Goal: Information Seeking & Learning: Find specific fact

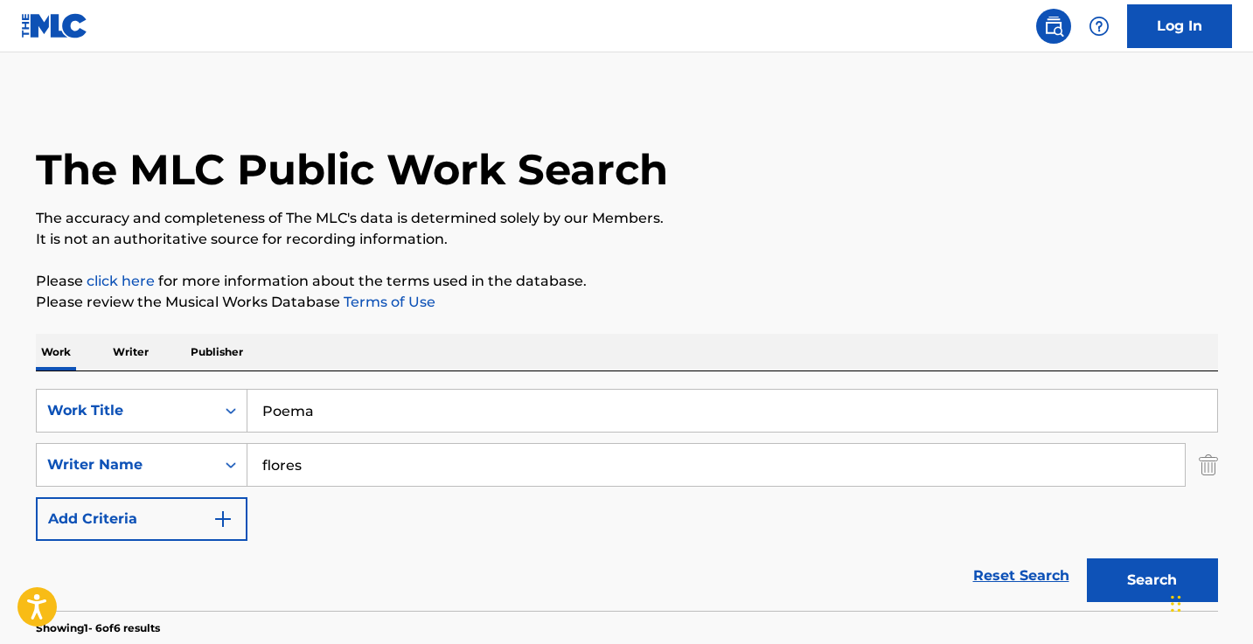
click at [427, 444] on input "flores" at bounding box center [715, 465] width 937 height 42
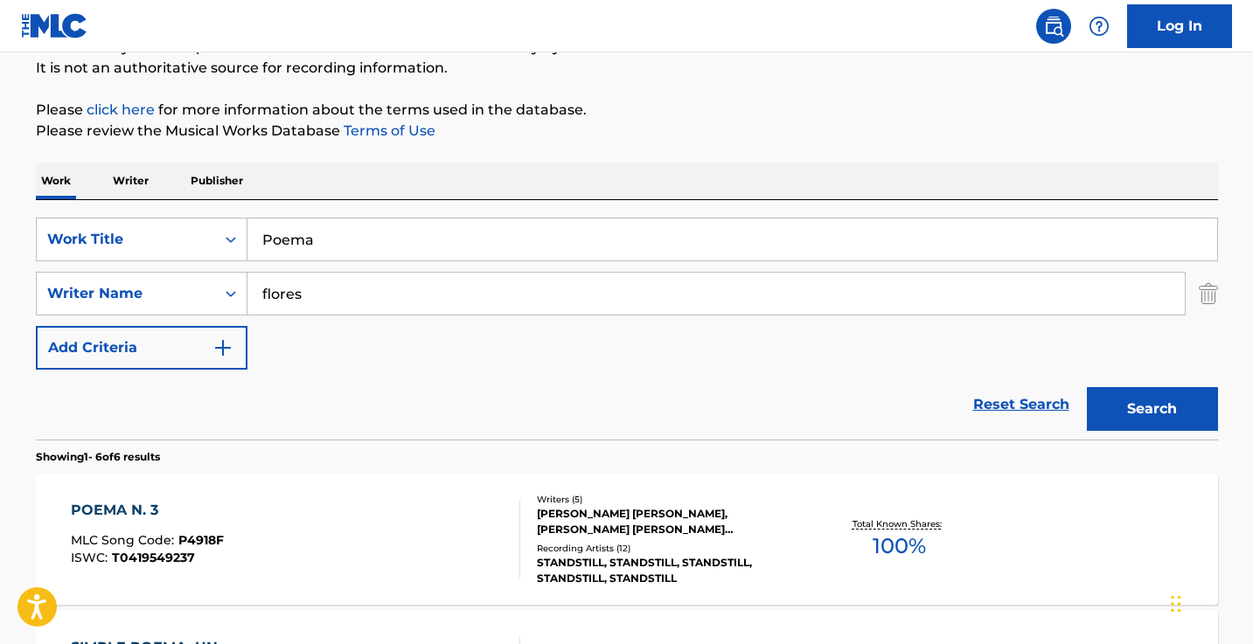
click at [427, 297] on input "flores" at bounding box center [715, 294] width 937 height 42
click at [269, 293] on input ""[PERSON_NAME]" at bounding box center [715, 294] width 937 height 42
type input "[PERSON_NAME]"
click at [418, 228] on input "Poema" at bounding box center [732, 240] width 970 height 42
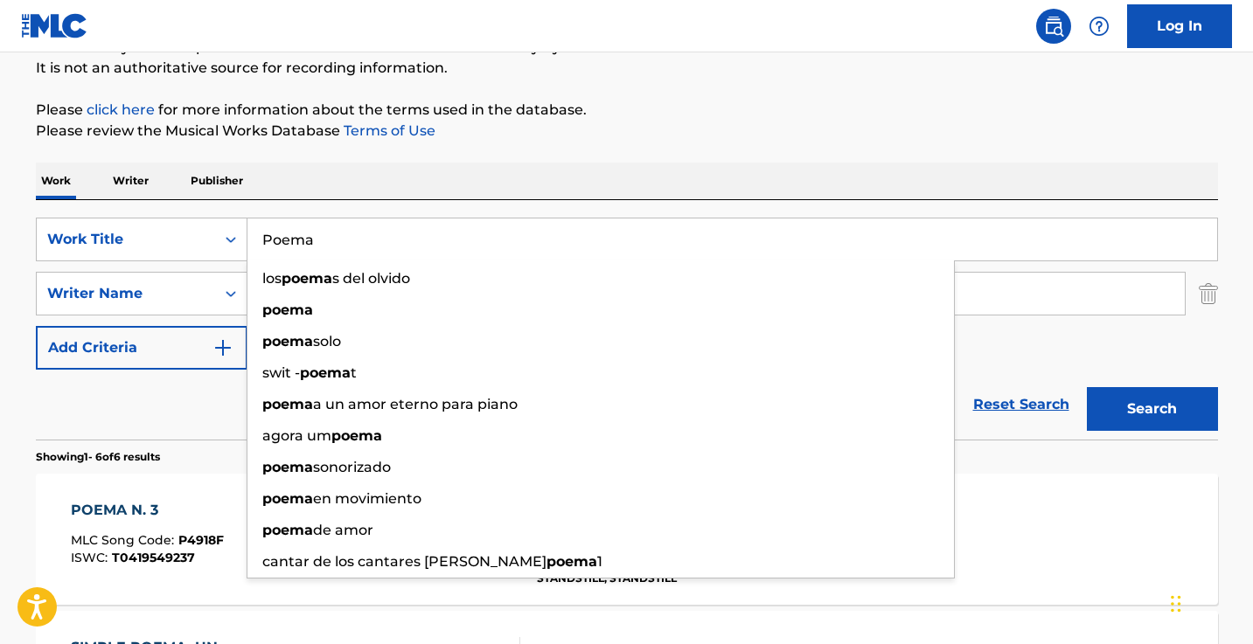
click at [418, 228] on input "Poema" at bounding box center [732, 240] width 970 height 42
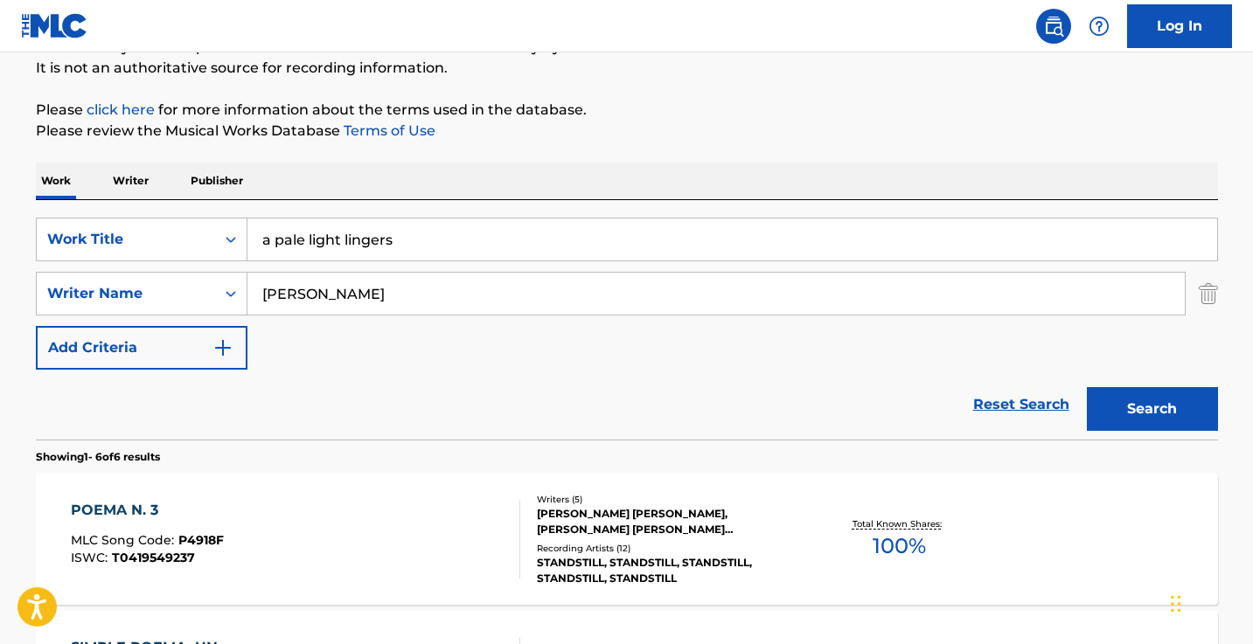
click at [1151, 409] on button "Search" at bounding box center [1152, 409] width 131 height 44
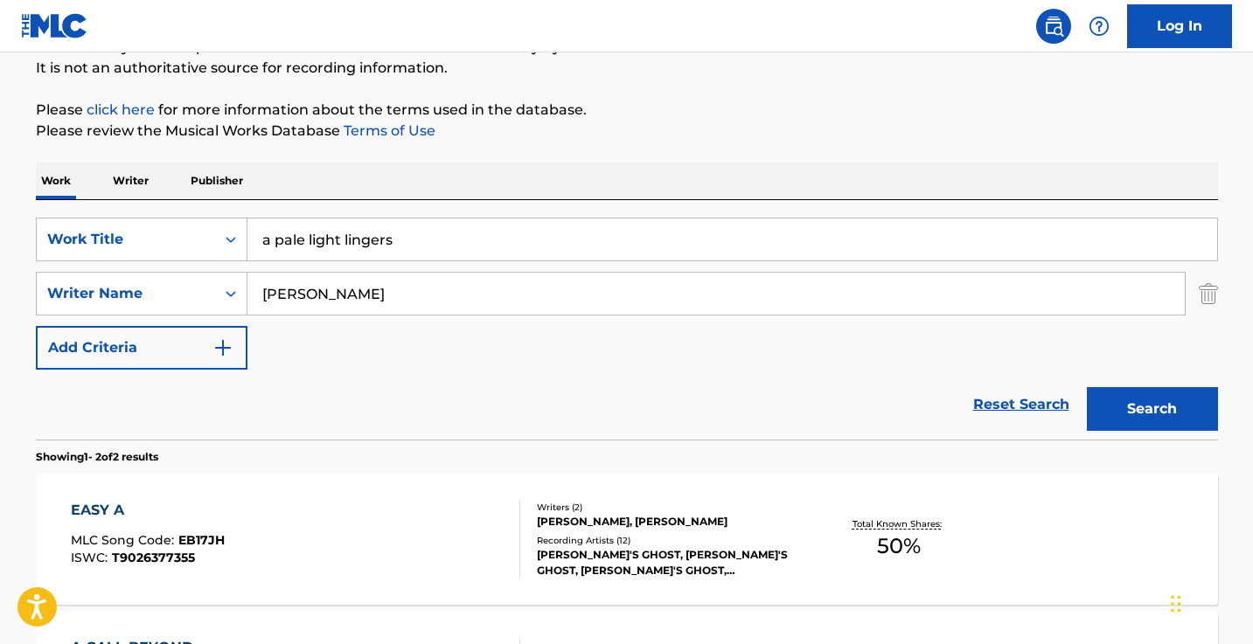
scroll to position [176, 0]
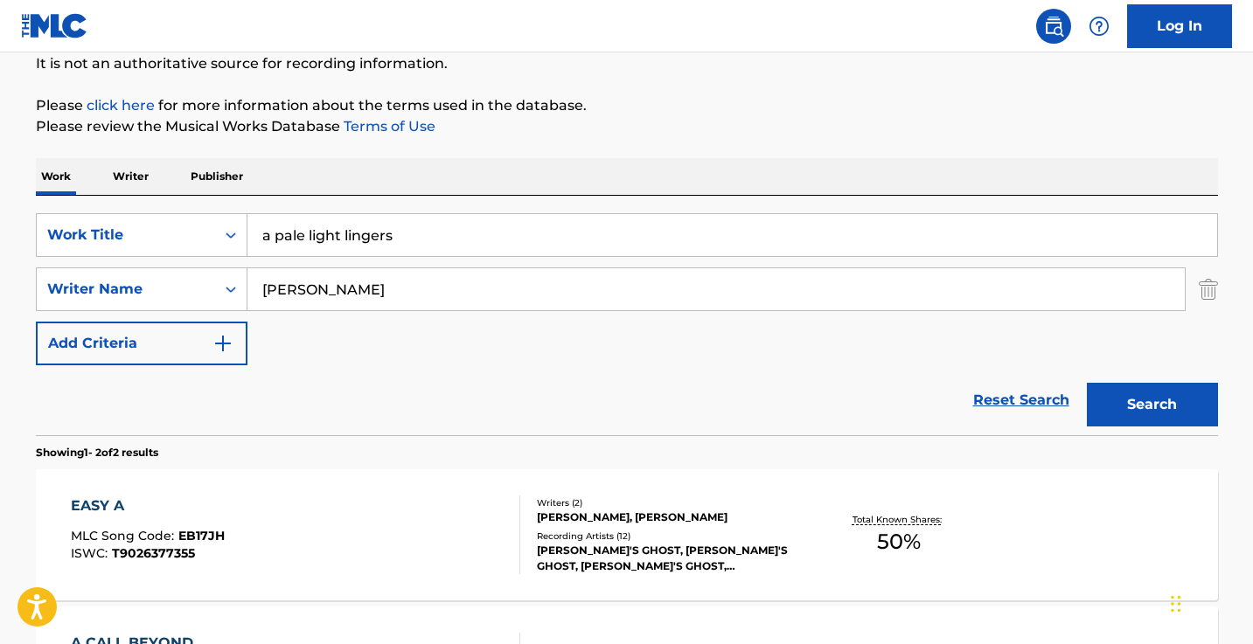
click at [508, 236] on input "a pale light lingers" at bounding box center [732, 235] width 970 height 42
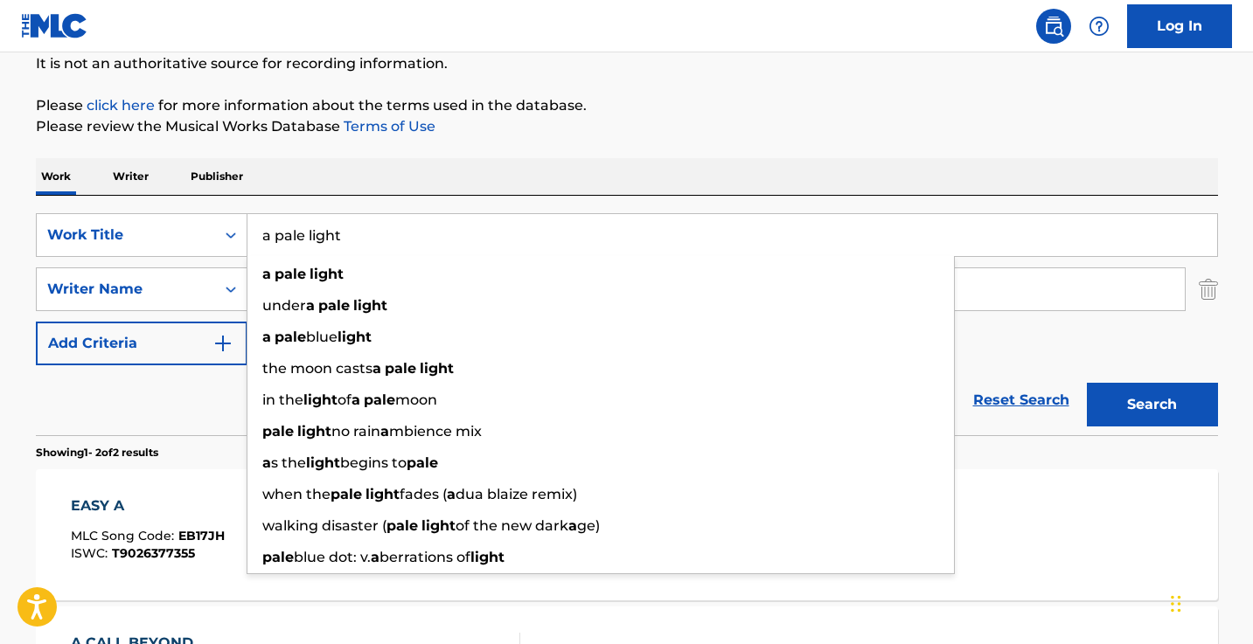
click at [1151, 405] on button "Search" at bounding box center [1152, 405] width 131 height 44
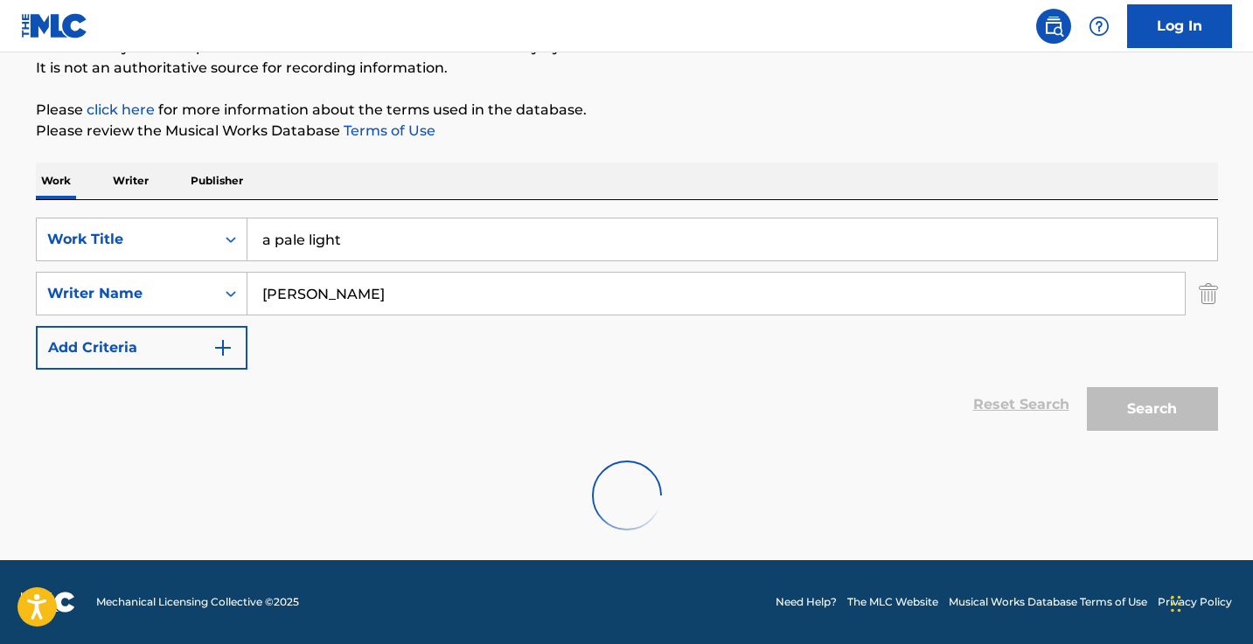
scroll to position [171, 0]
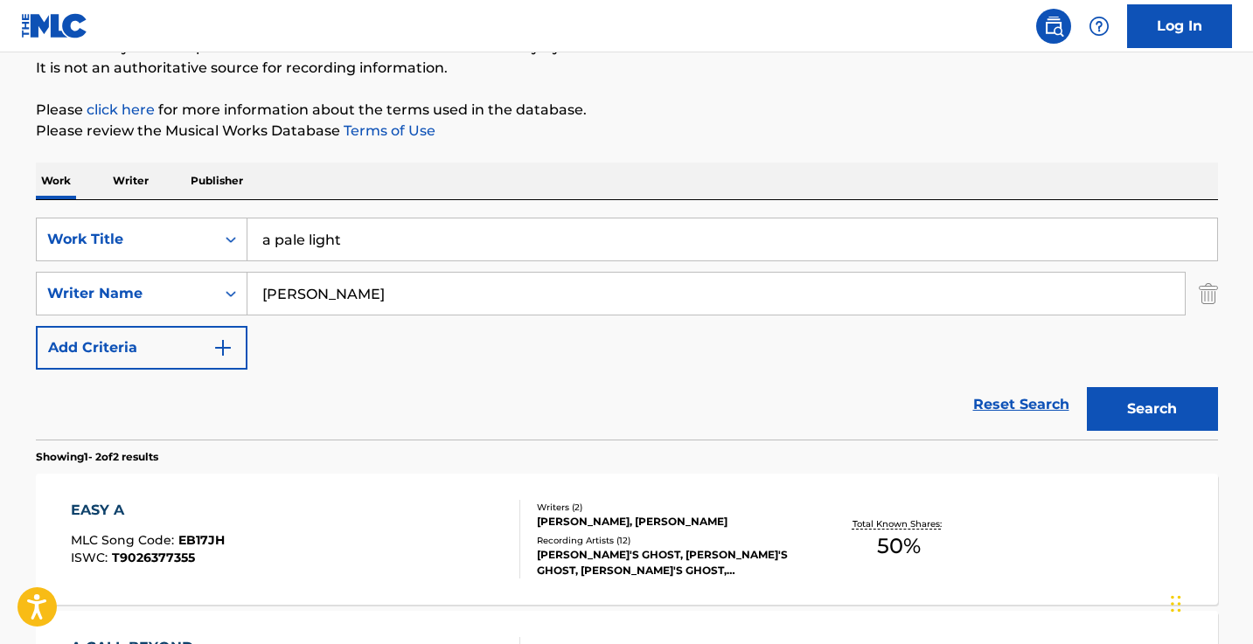
click at [272, 240] on input "a pale light" at bounding box center [732, 240] width 970 height 42
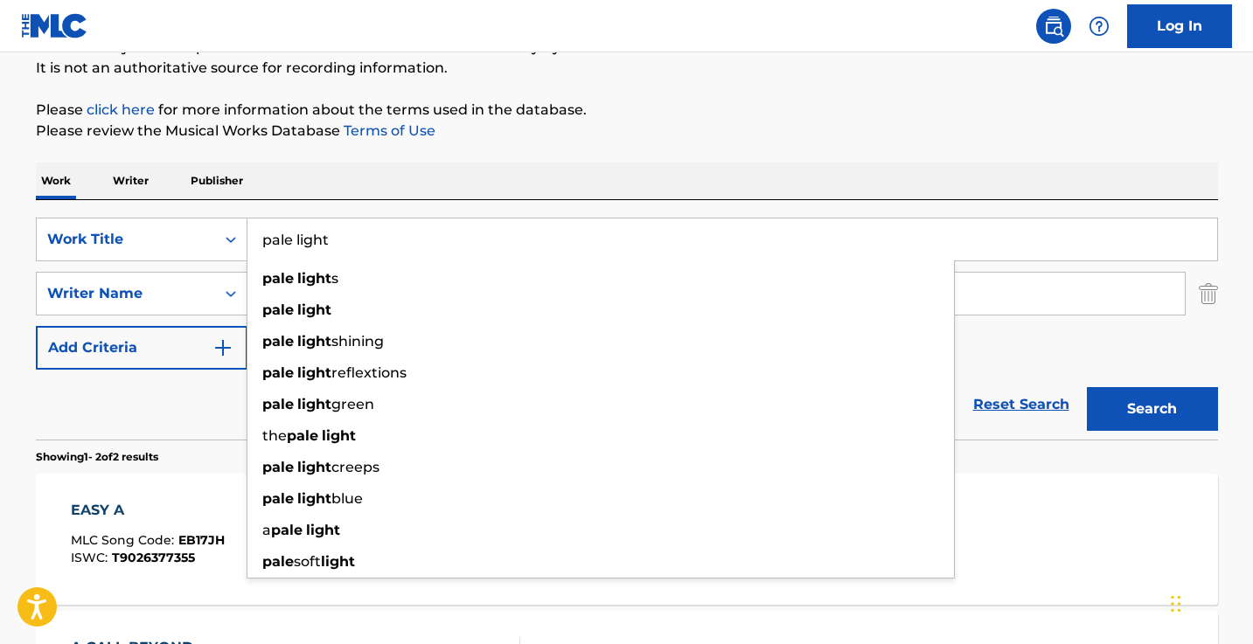
click at [1151, 409] on button "Search" at bounding box center [1152, 409] width 131 height 44
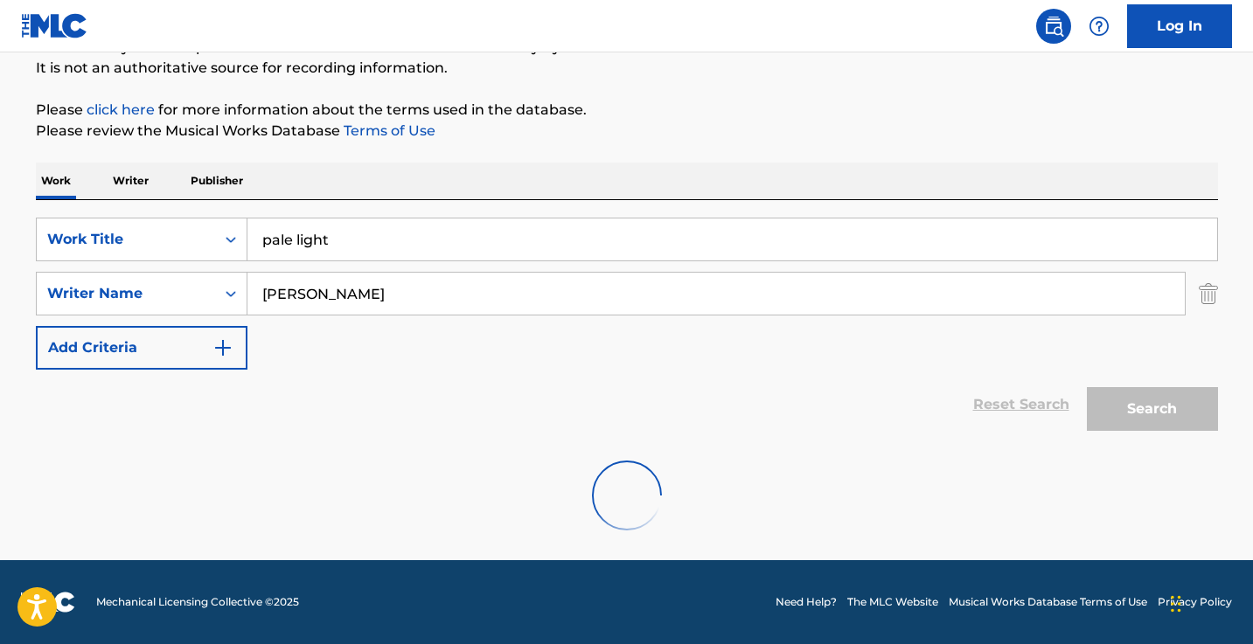
scroll to position [115, 0]
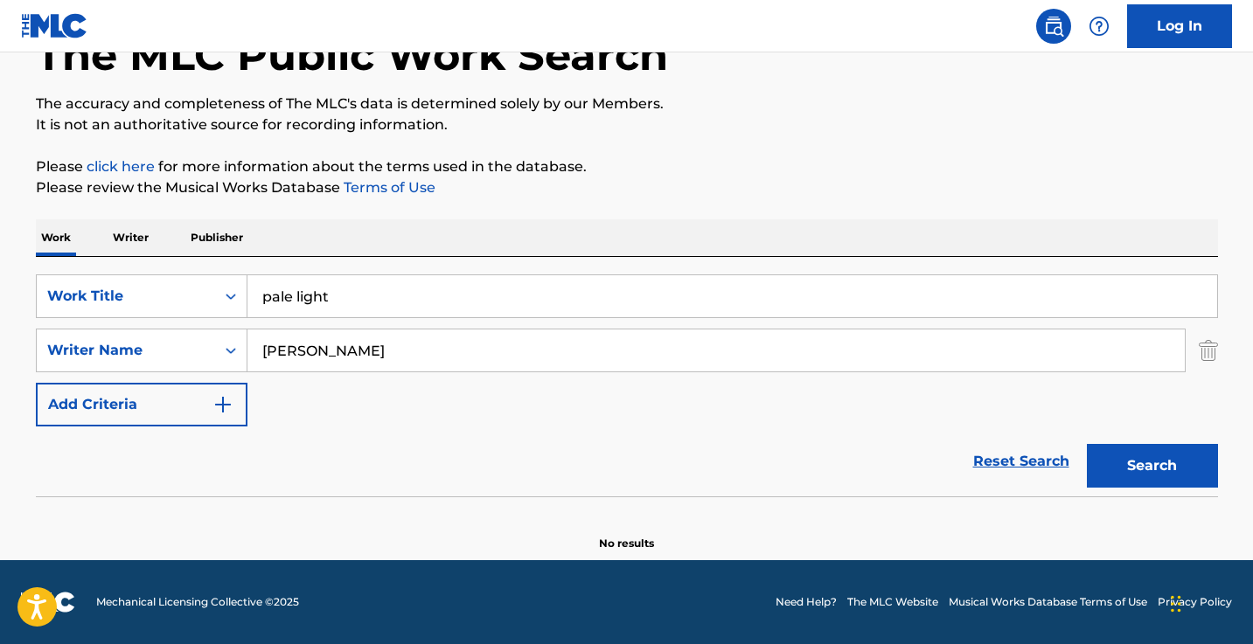
click at [410, 275] on div "pale light" at bounding box center [732, 297] width 970 height 44
click at [410, 286] on input "pale light" at bounding box center [732, 296] width 970 height 42
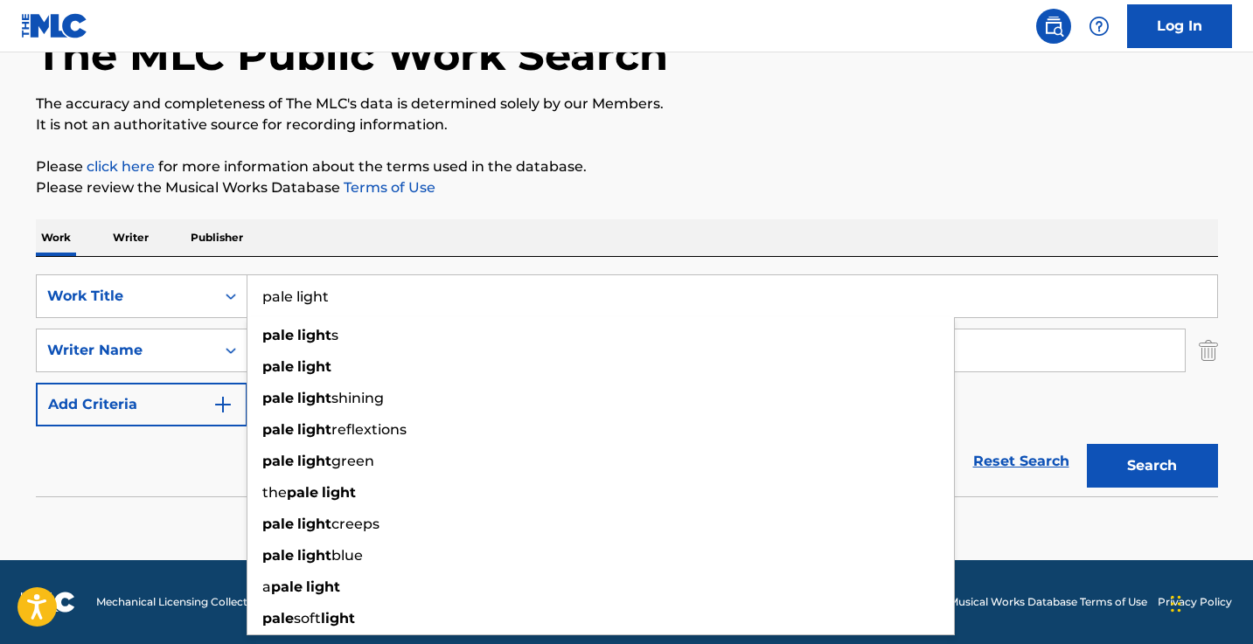
click at [410, 286] on input "pale light" at bounding box center [732, 296] width 970 height 42
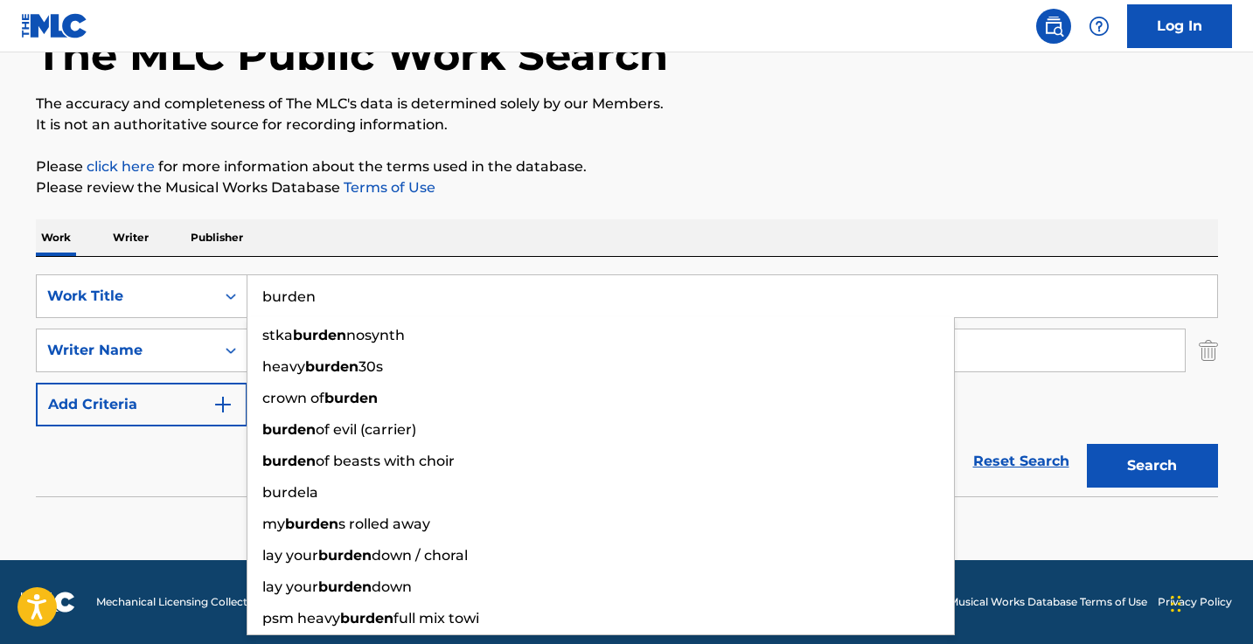
click at [1151, 466] on button "Search" at bounding box center [1152, 466] width 131 height 44
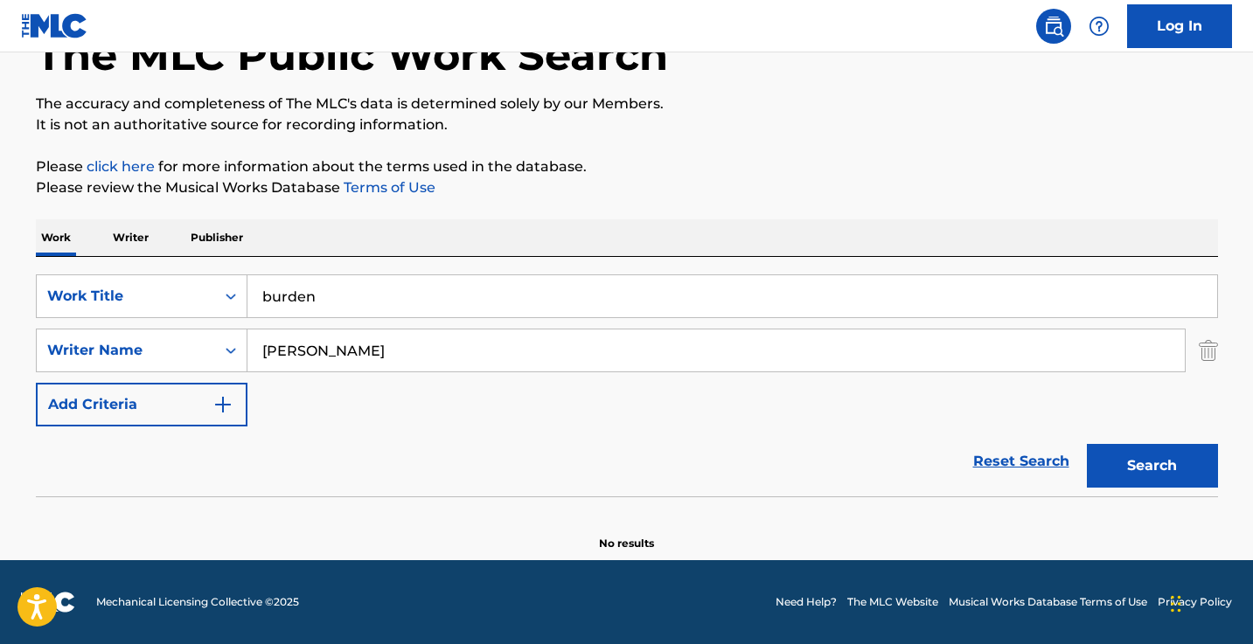
click at [259, 299] on input "burden" at bounding box center [732, 296] width 970 height 42
click at [1151, 466] on button "Search" at bounding box center [1152, 466] width 131 height 44
type input "blames burden"
click at [1151, 466] on button "Search" at bounding box center [1152, 466] width 131 height 44
click at [285, 354] on input "[PERSON_NAME]" at bounding box center [715, 351] width 937 height 42
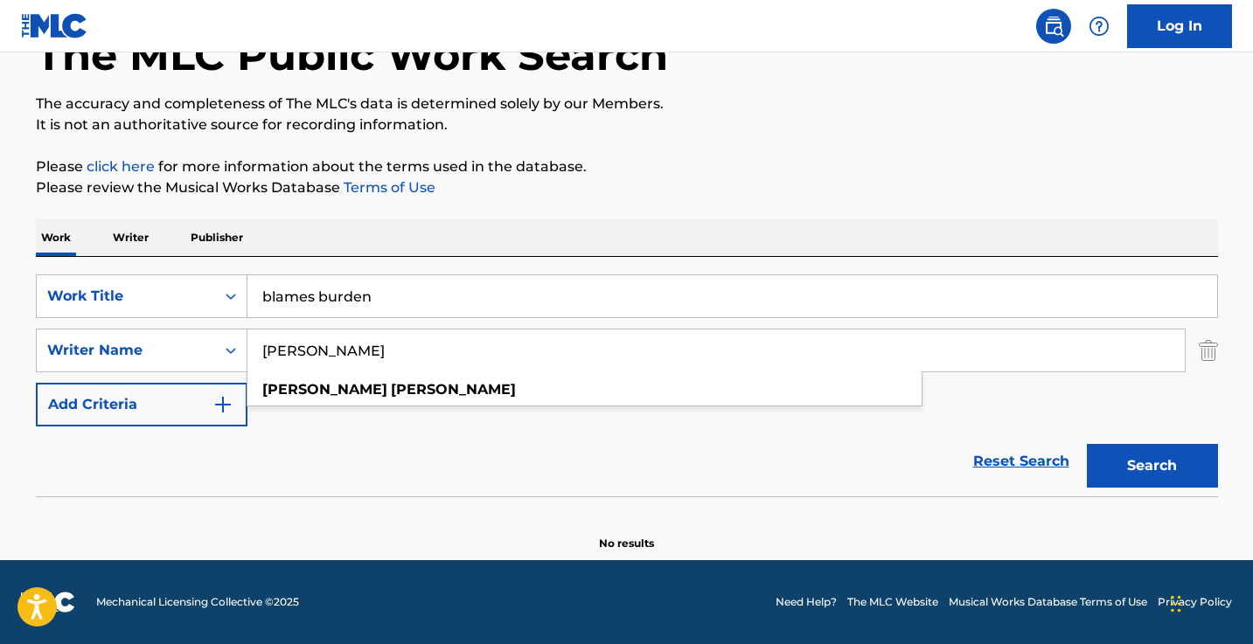
click at [285, 354] on input "[PERSON_NAME]" at bounding box center [715, 351] width 937 height 42
type input "[PERSON_NAME]"
click at [1151, 466] on button "Search" at bounding box center [1152, 466] width 131 height 44
click at [402, 304] on input "blames burden" at bounding box center [732, 296] width 970 height 42
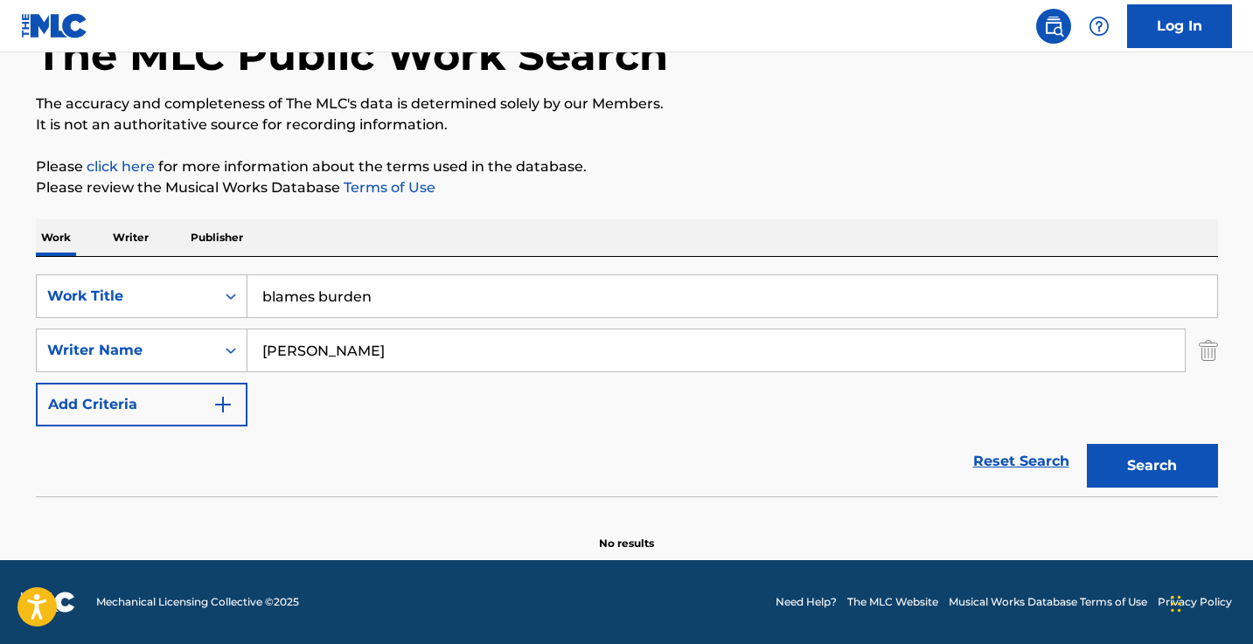
click at [402, 304] on input "blames burden" at bounding box center [732, 296] width 970 height 42
click at [1151, 466] on button "Search" at bounding box center [1152, 466] width 131 height 44
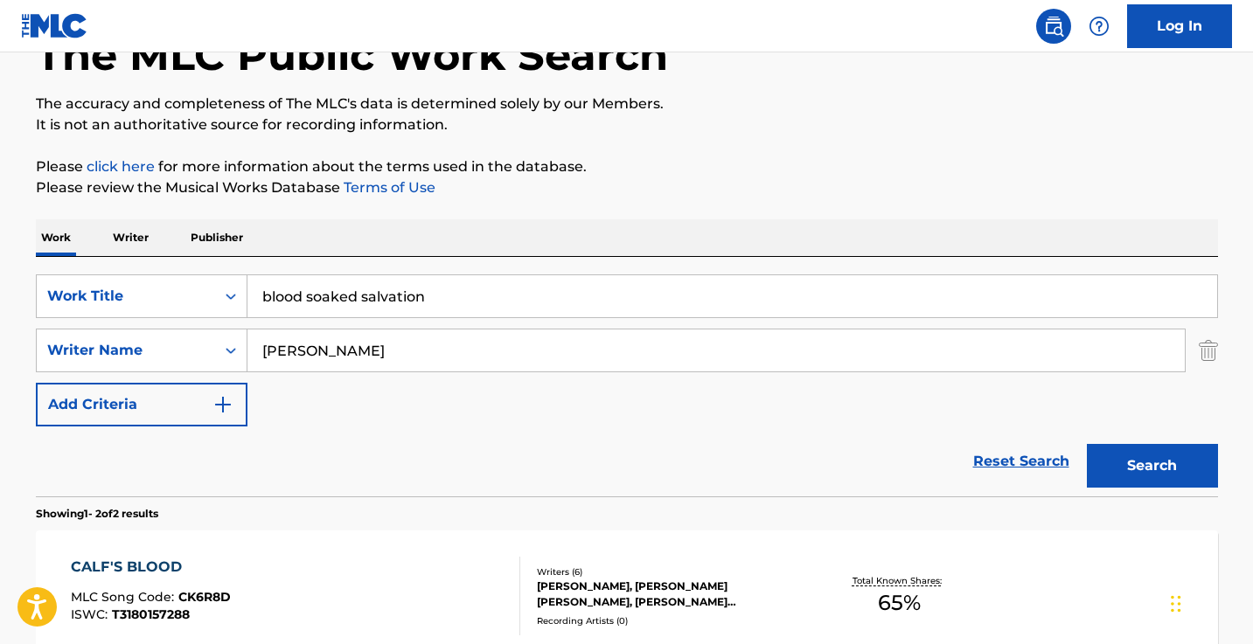
click at [394, 297] on input "blood soaked salvation" at bounding box center [732, 296] width 970 height 42
paste input "Cursed to Remember"
click at [1151, 466] on button "Search" at bounding box center [1152, 466] width 131 height 44
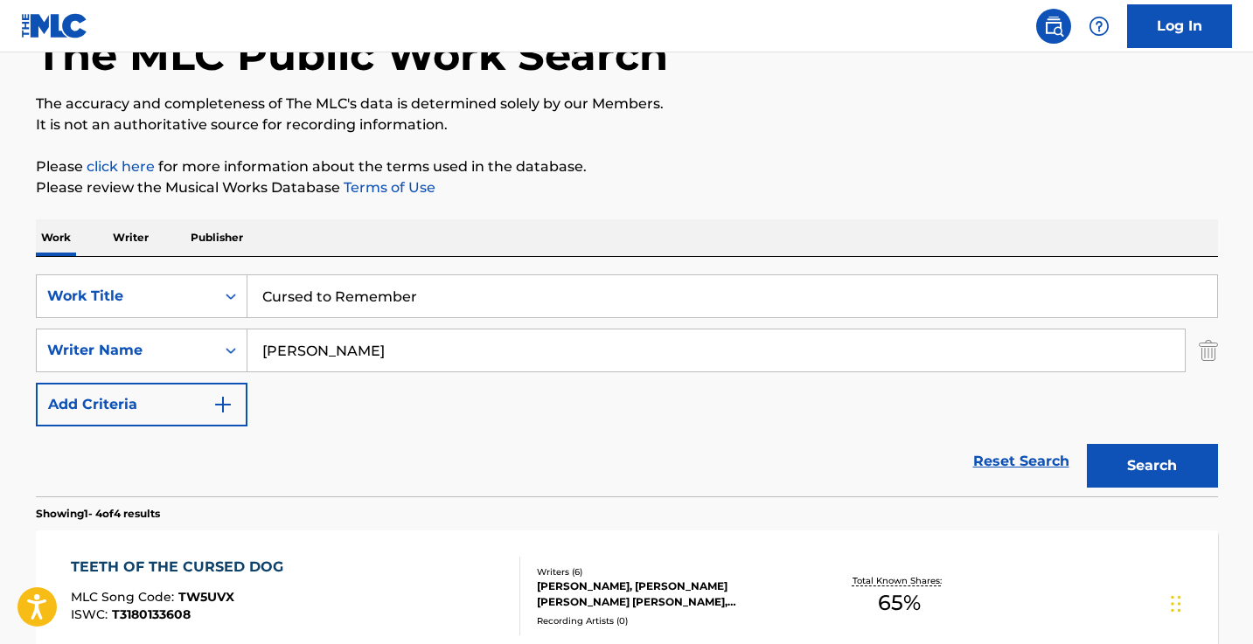
click at [516, 286] on input "Cursed to Remember" at bounding box center [732, 296] width 970 height 42
paste input "Darkness Shared"
click at [1151, 466] on button "Search" at bounding box center [1152, 466] width 131 height 44
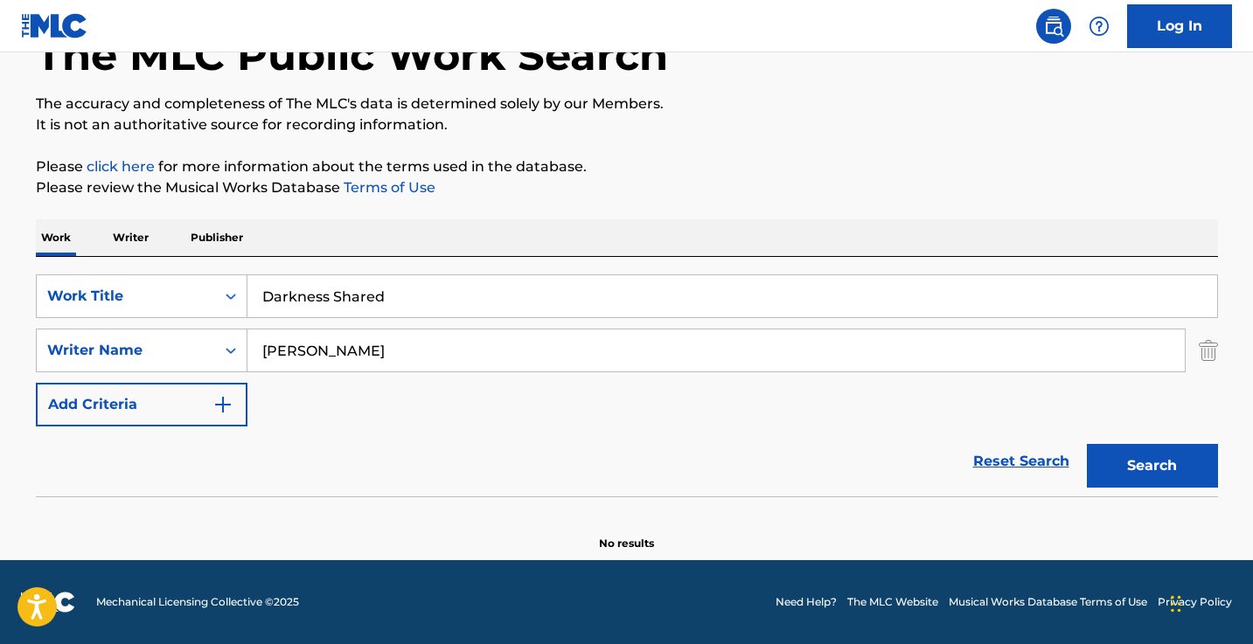
click at [417, 298] on input "Darkness Shared" at bounding box center [732, 296] width 970 height 42
paste input "eath Is Little More"
click at [1151, 466] on button "Search" at bounding box center [1152, 466] width 131 height 44
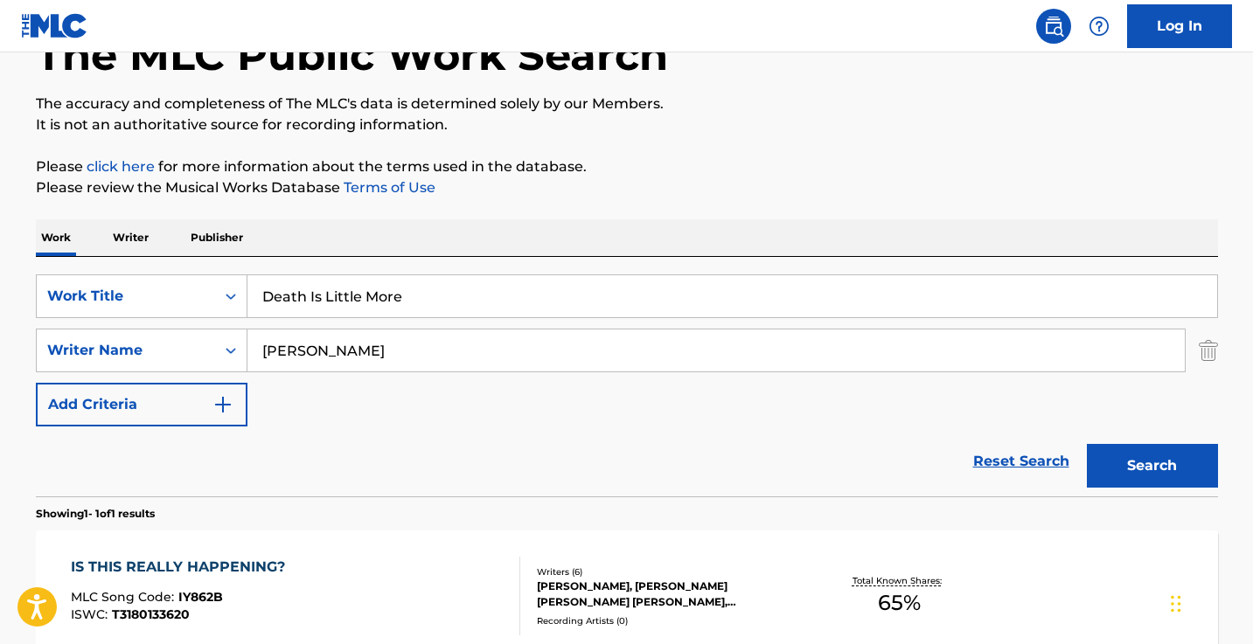
click at [436, 297] on input "Death Is Little More" at bounding box center [732, 296] width 970 height 42
paste input "Easily Erased"
click at [1151, 466] on button "Search" at bounding box center [1152, 466] width 131 height 44
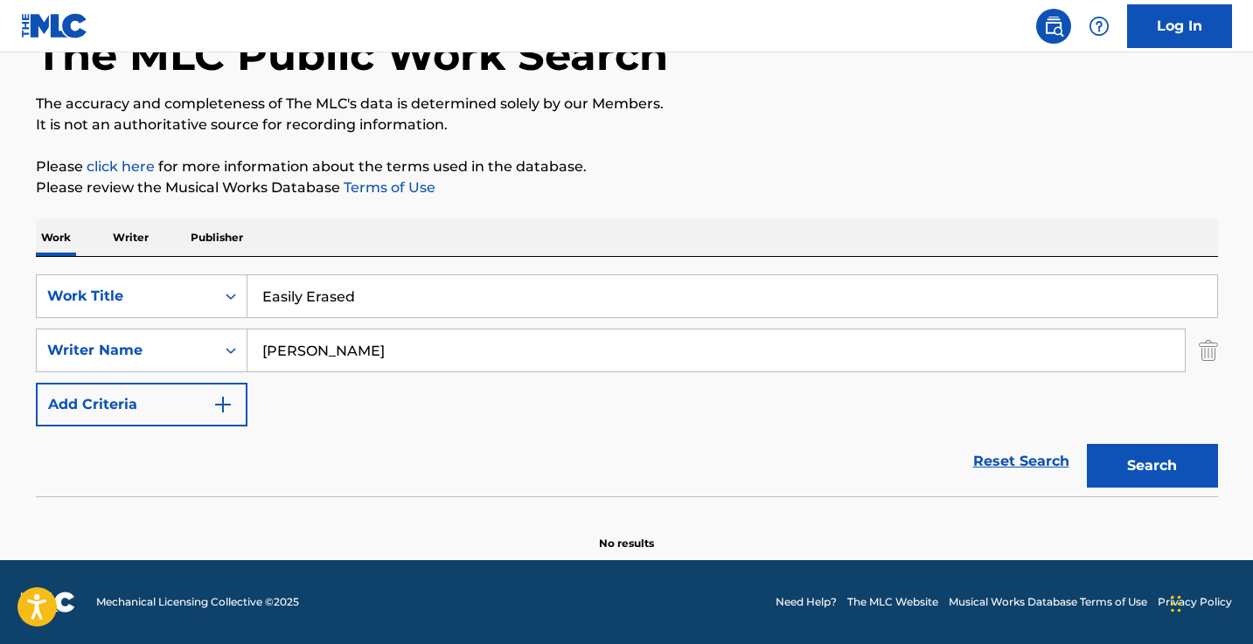
click at [483, 284] on input "Easily Erased" at bounding box center [732, 296] width 970 height 42
paste input "Face the Blade"
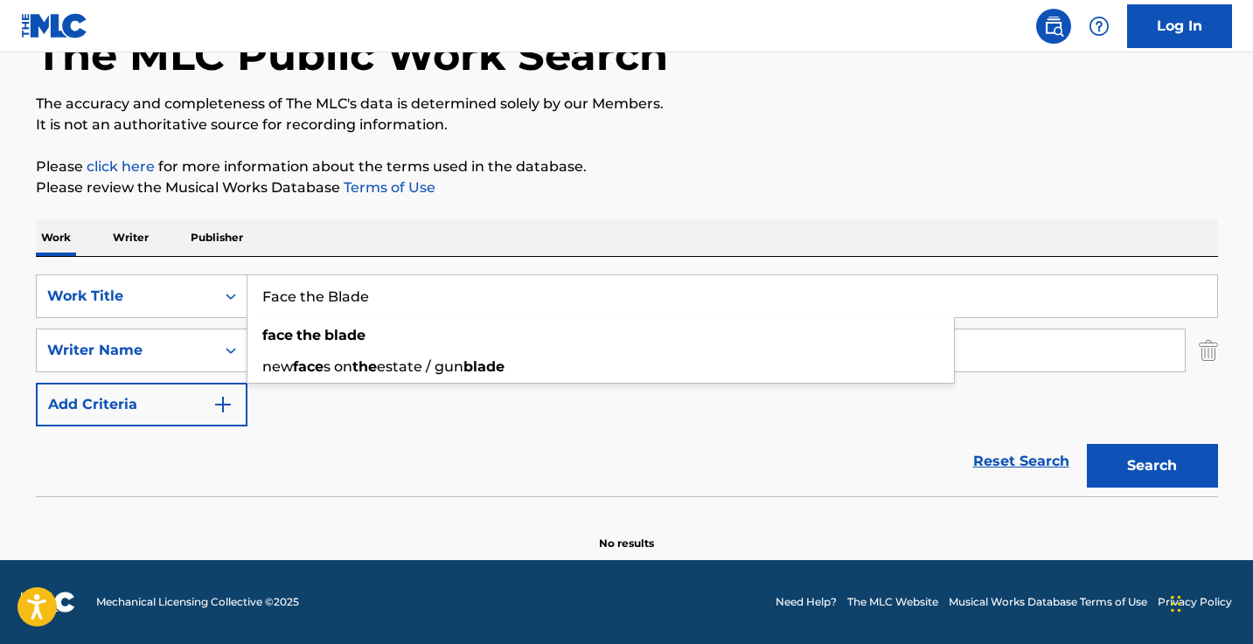
click at [1151, 466] on button "Search" at bounding box center [1152, 466] width 131 height 44
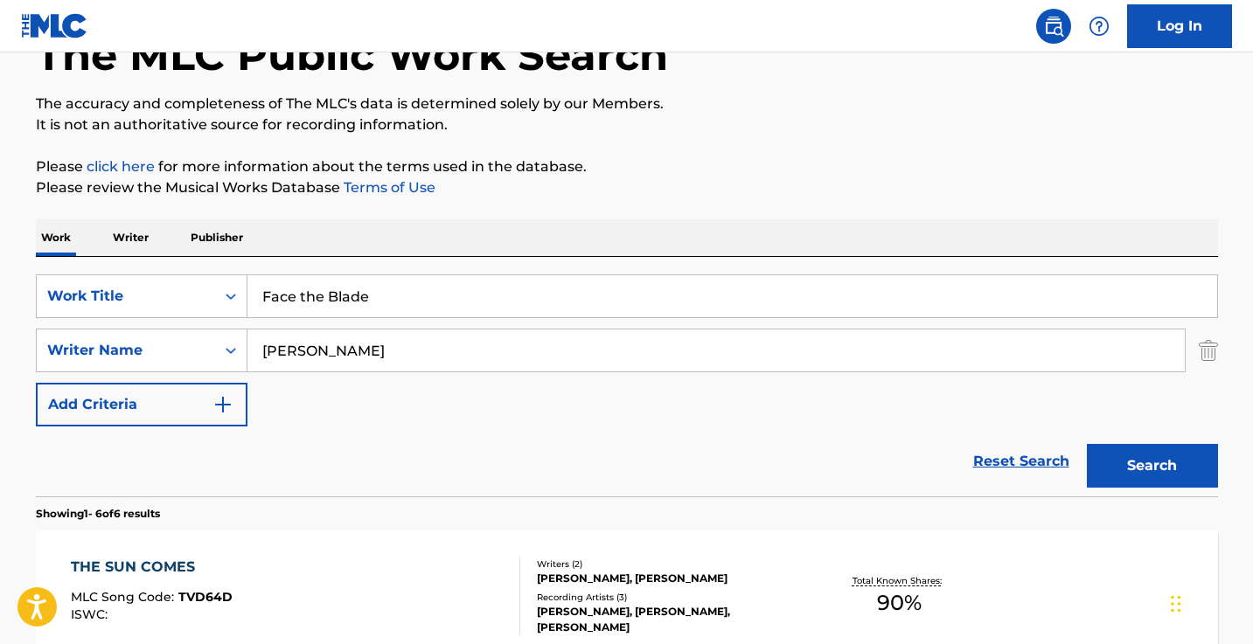
click at [605, 296] on input "Face the Blade" at bounding box center [732, 296] width 970 height 42
paste input "Inhale the Grief"
click at [1151, 466] on button "Search" at bounding box center [1152, 466] width 131 height 44
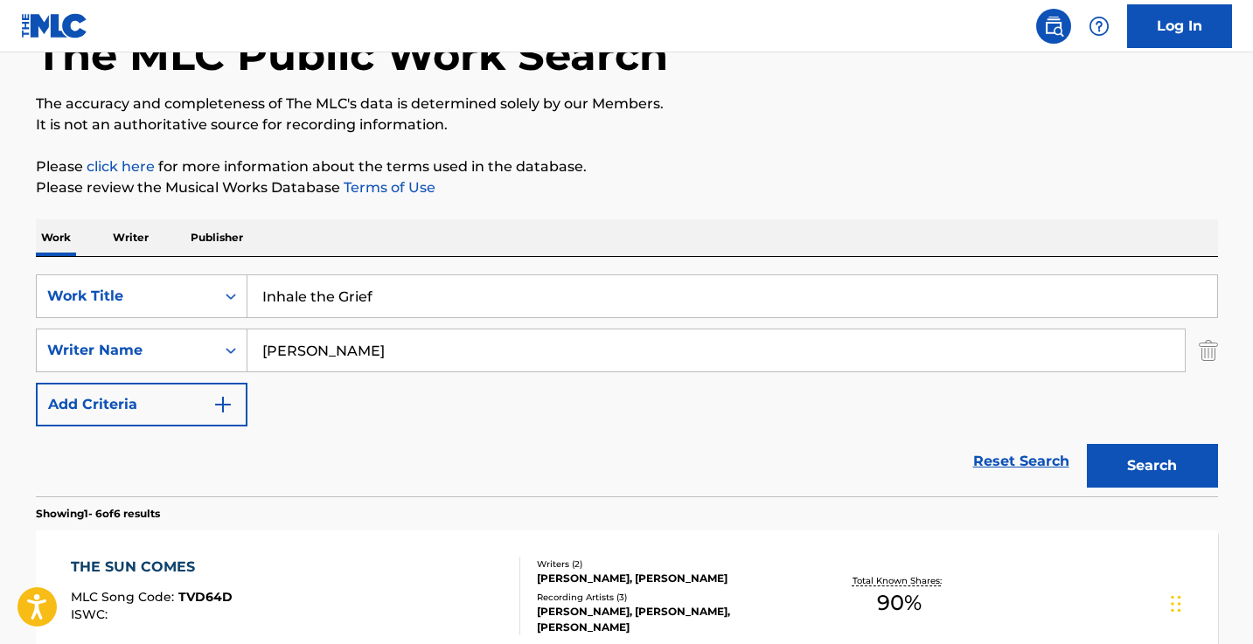
click at [518, 286] on input "Inhale the Grief" at bounding box center [732, 296] width 970 height 42
paste input "Like Petals from a Stem"
click at [1151, 466] on button "Search" at bounding box center [1152, 466] width 131 height 44
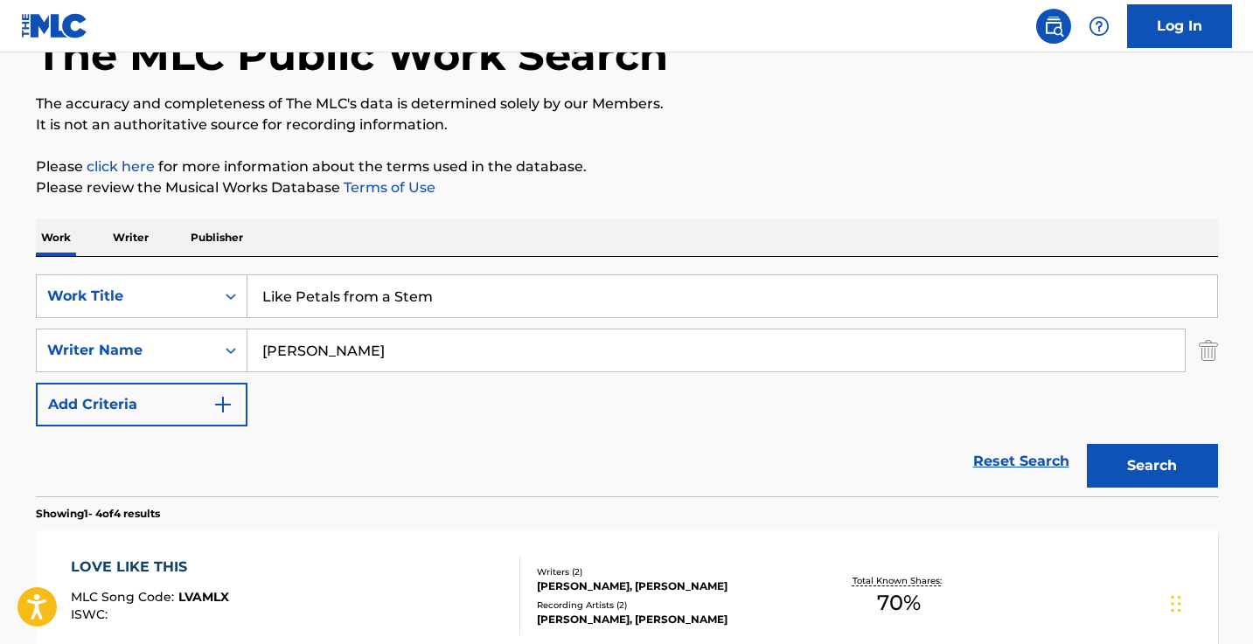
click at [585, 296] on input "Like Petals from a Stem" at bounding box center [732, 296] width 970 height 42
paste input "Scars on a Soul"
click at [1151, 466] on button "Search" at bounding box center [1152, 466] width 131 height 44
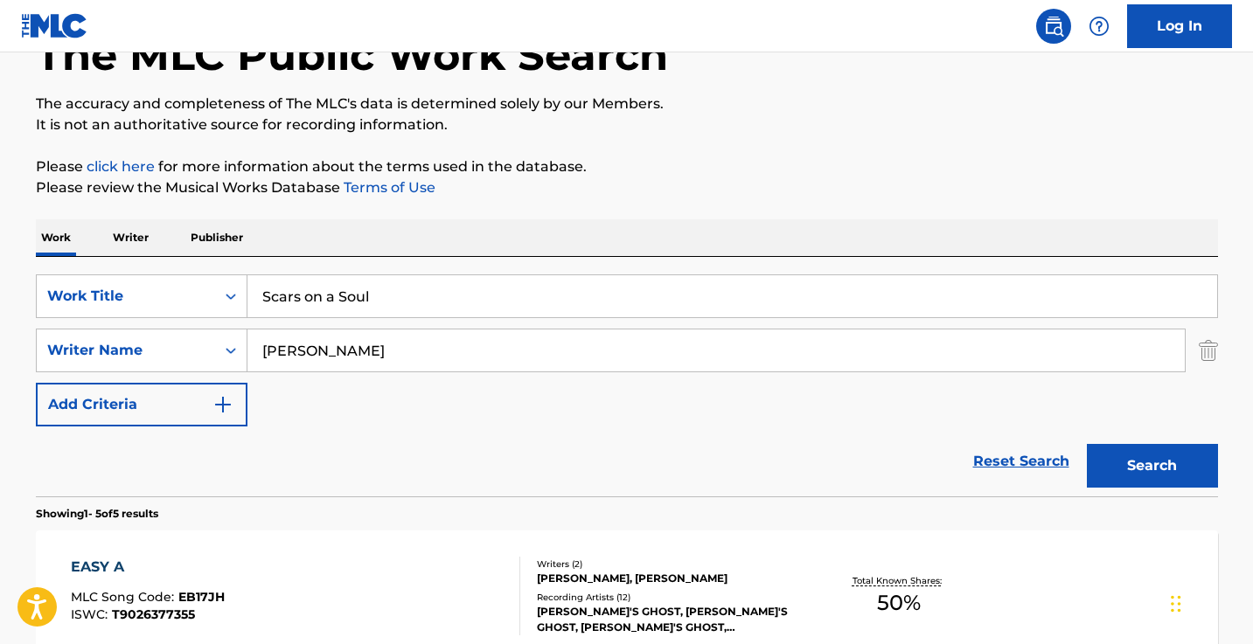
click at [598, 294] on input "Scars on a Soul" at bounding box center [732, 296] width 970 height 42
paste input "Turning Hate into Rage"
click at [1151, 466] on button "Search" at bounding box center [1152, 466] width 131 height 44
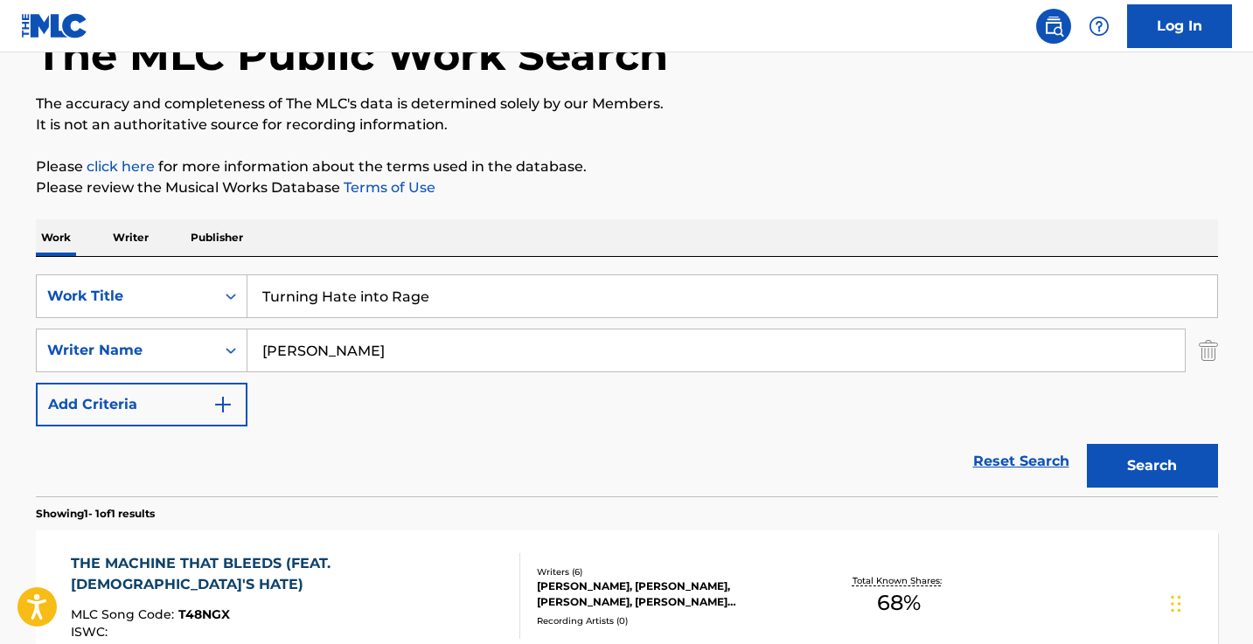
click at [418, 310] on input "Turning Hate into Rage" at bounding box center [732, 296] width 970 height 42
paste input "Lost In The Fall"
type input "Lost In The Fall"
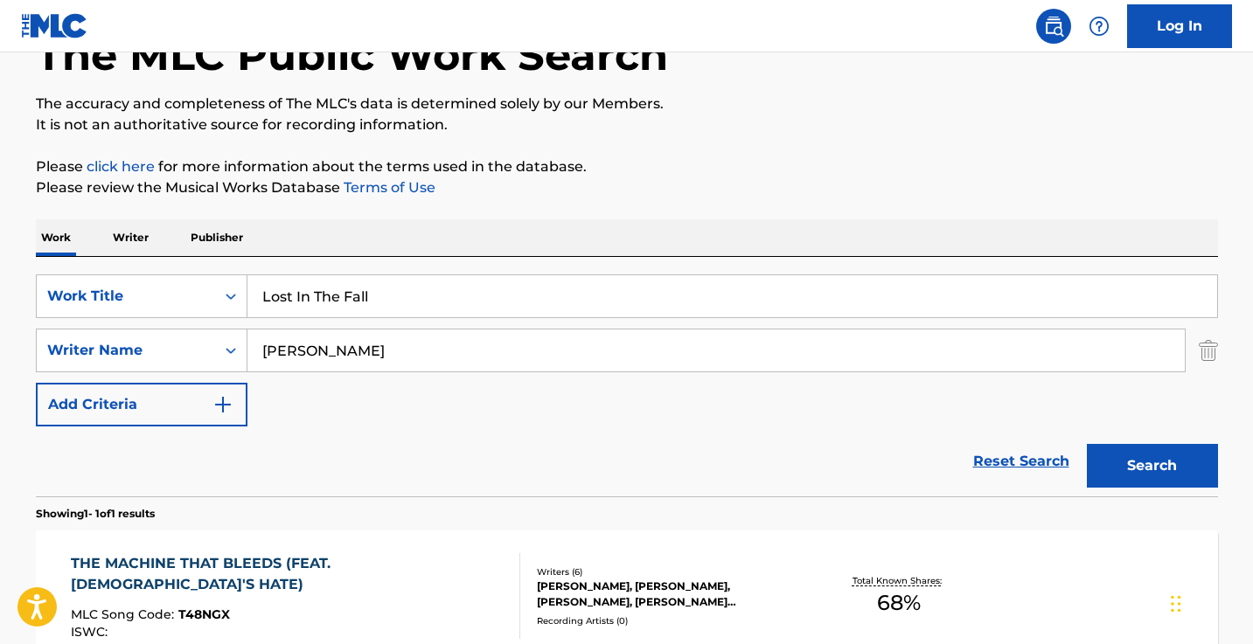
click at [1151, 466] on button "Search" at bounding box center [1152, 466] width 131 height 44
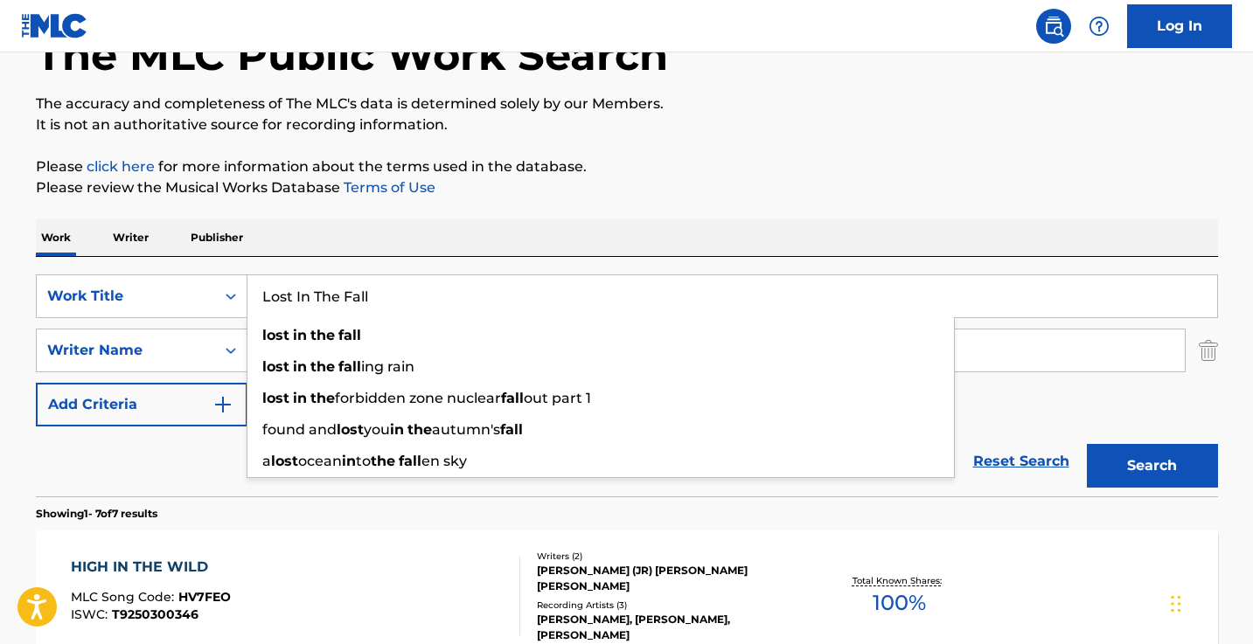
click at [589, 225] on div "Work Writer Publisher" at bounding box center [627, 237] width 1182 height 37
